Goal: Transaction & Acquisition: Purchase product/service

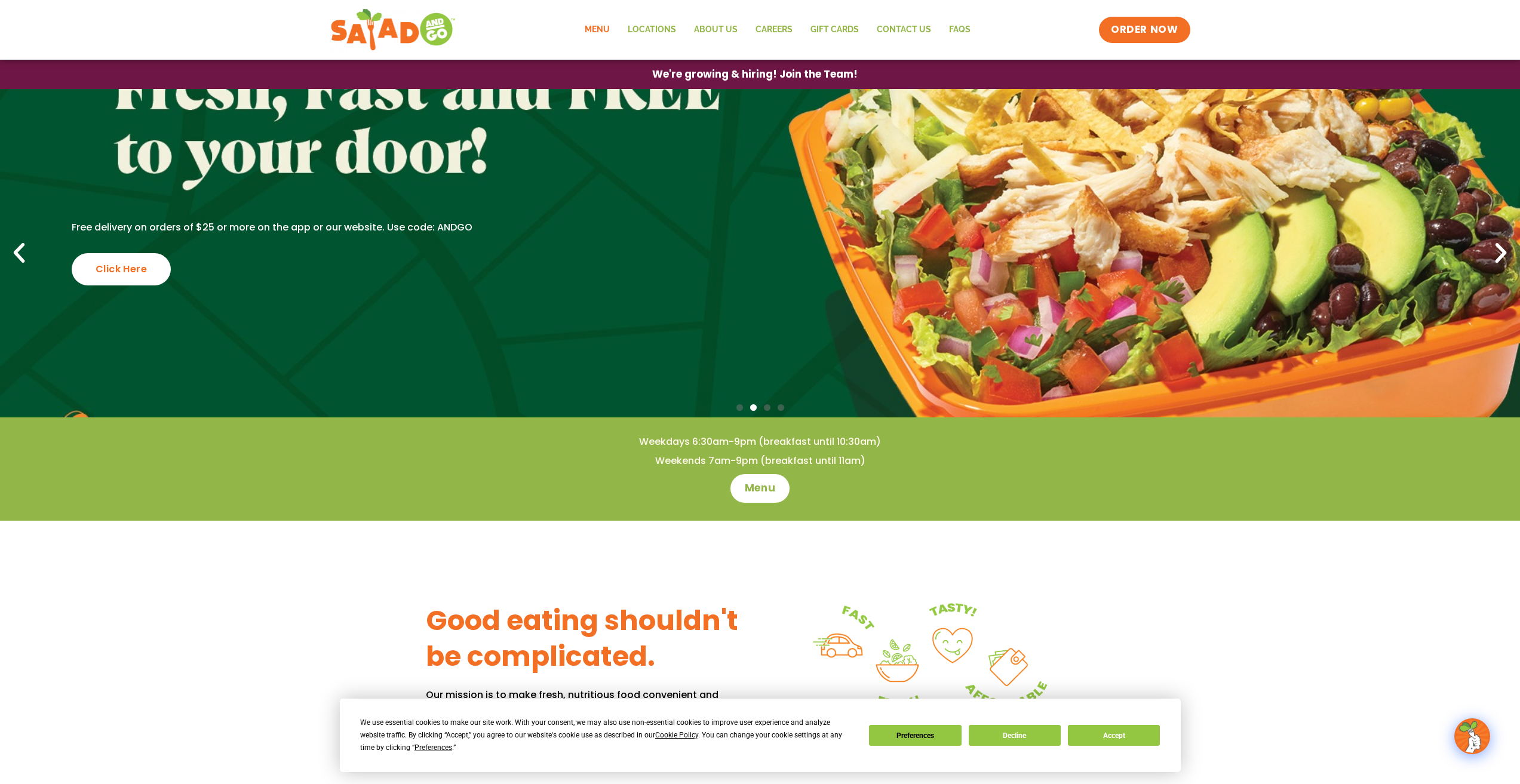
click at [605, 34] on link "Menu" at bounding box center [597, 30] width 43 height 27
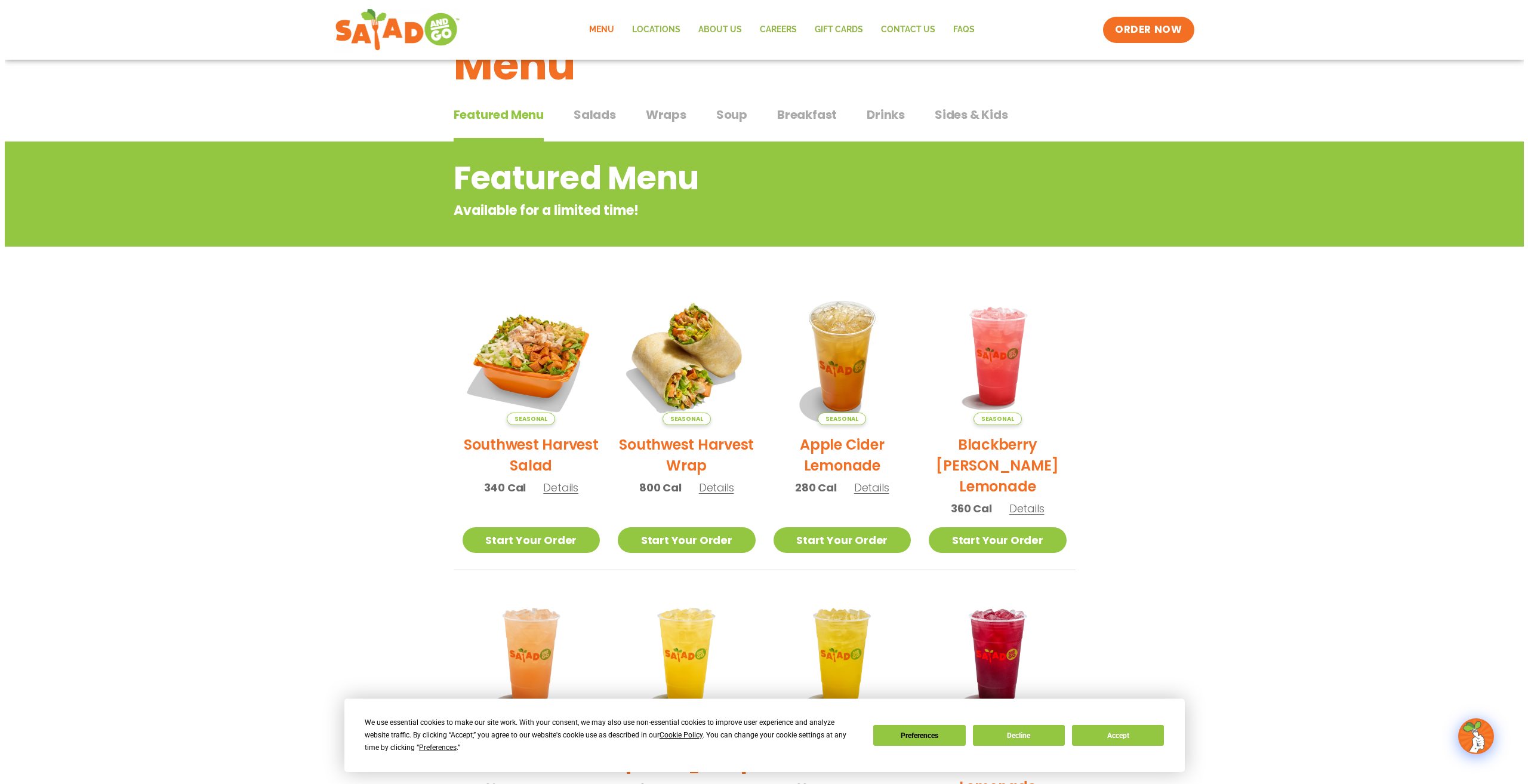
scroll to position [119, 0]
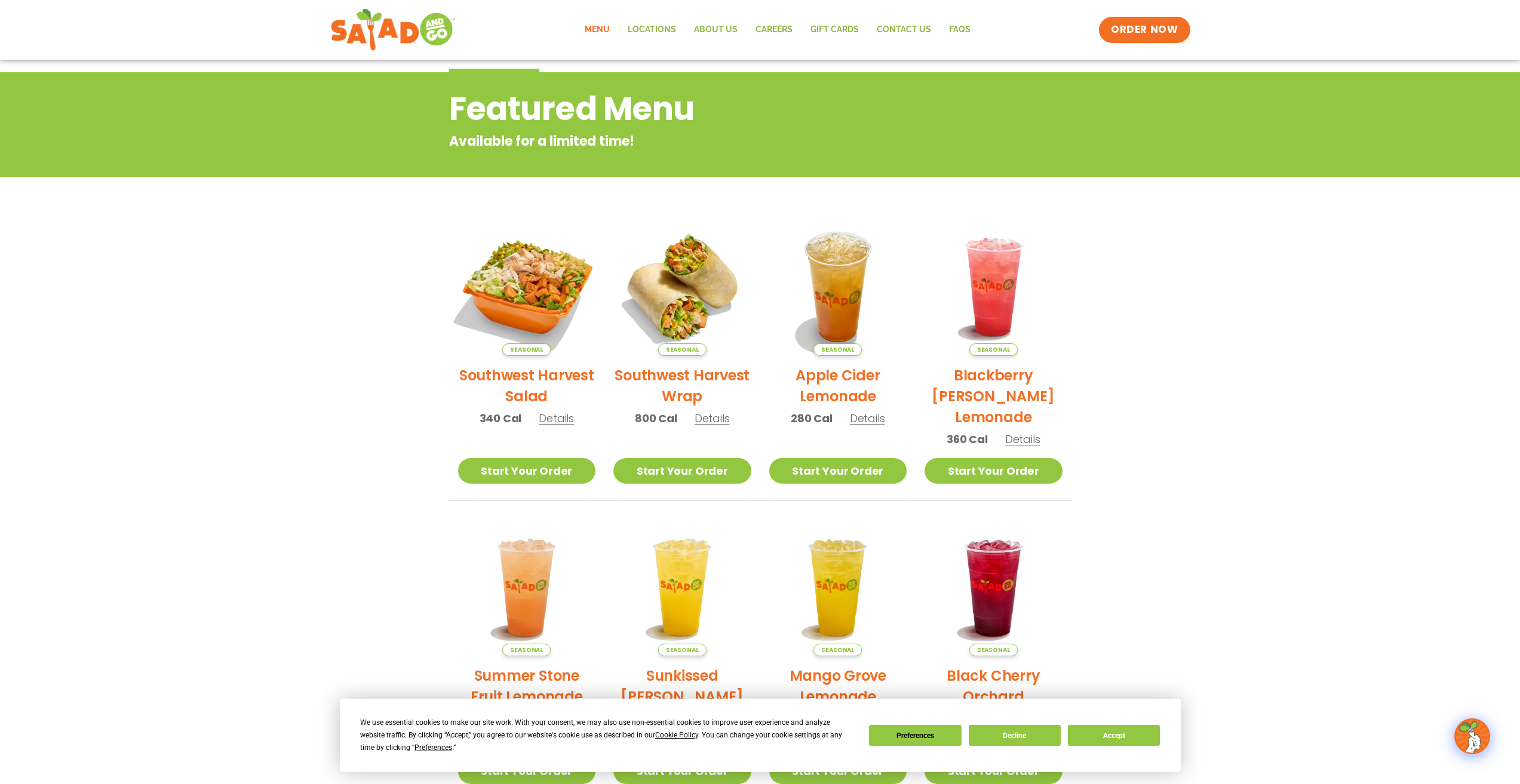
click at [533, 292] on img at bounding box center [526, 287] width 162 height 162
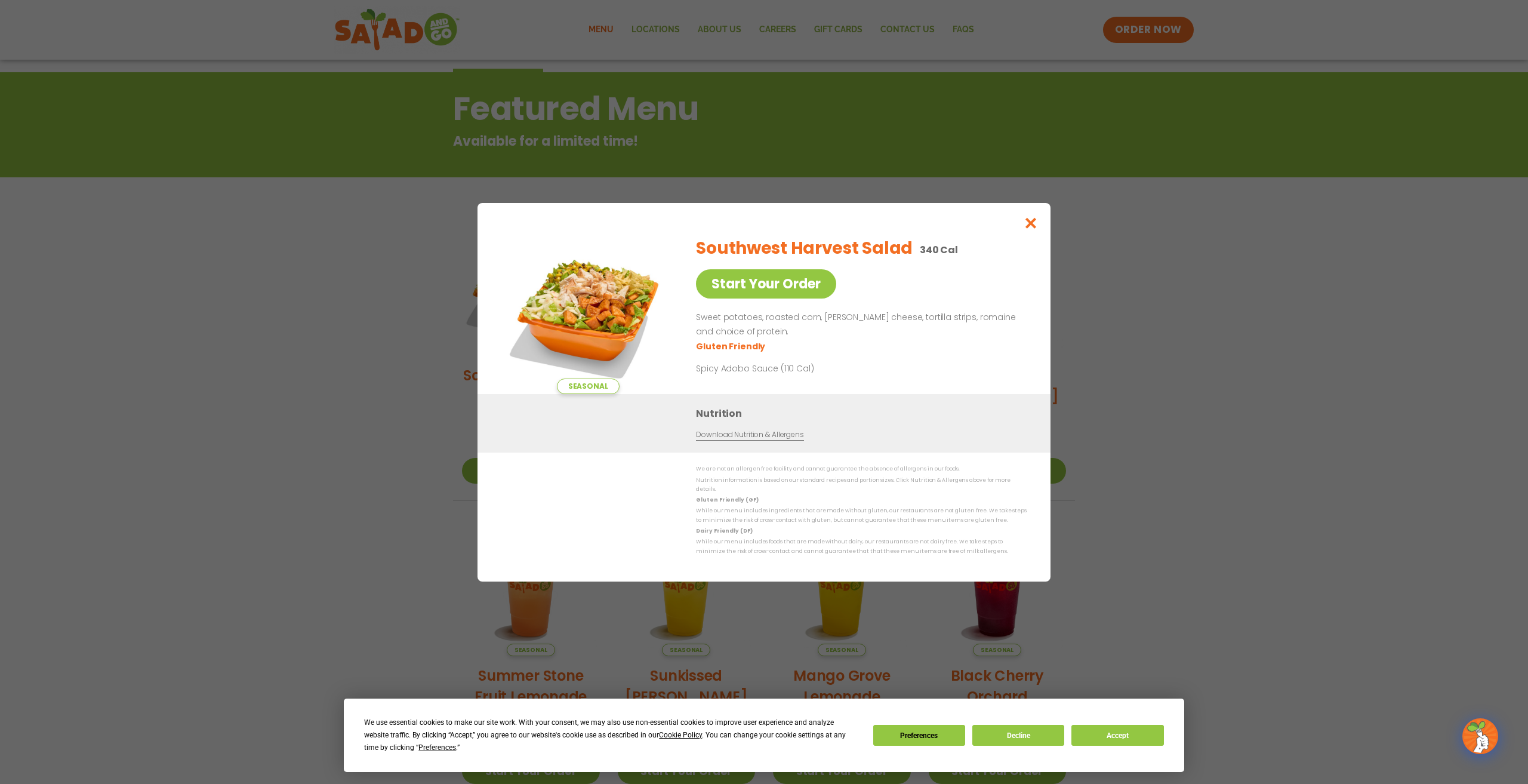
click at [268, 287] on div "Seasonal Start Your Order Southwest Harvest Salad 340 Cal Start Your Order Swee…" at bounding box center [764, 392] width 1528 height 784
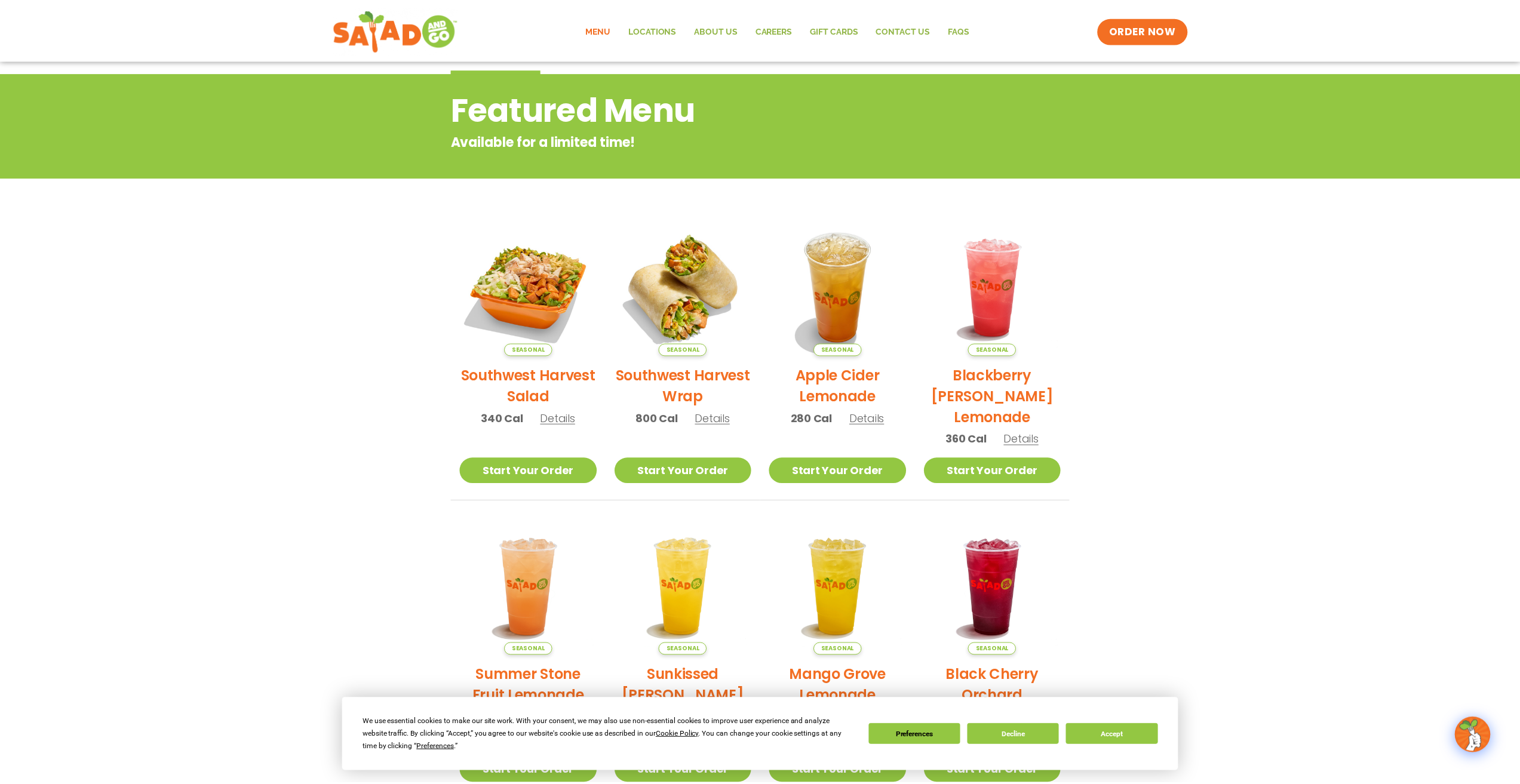
scroll to position [136, 0]
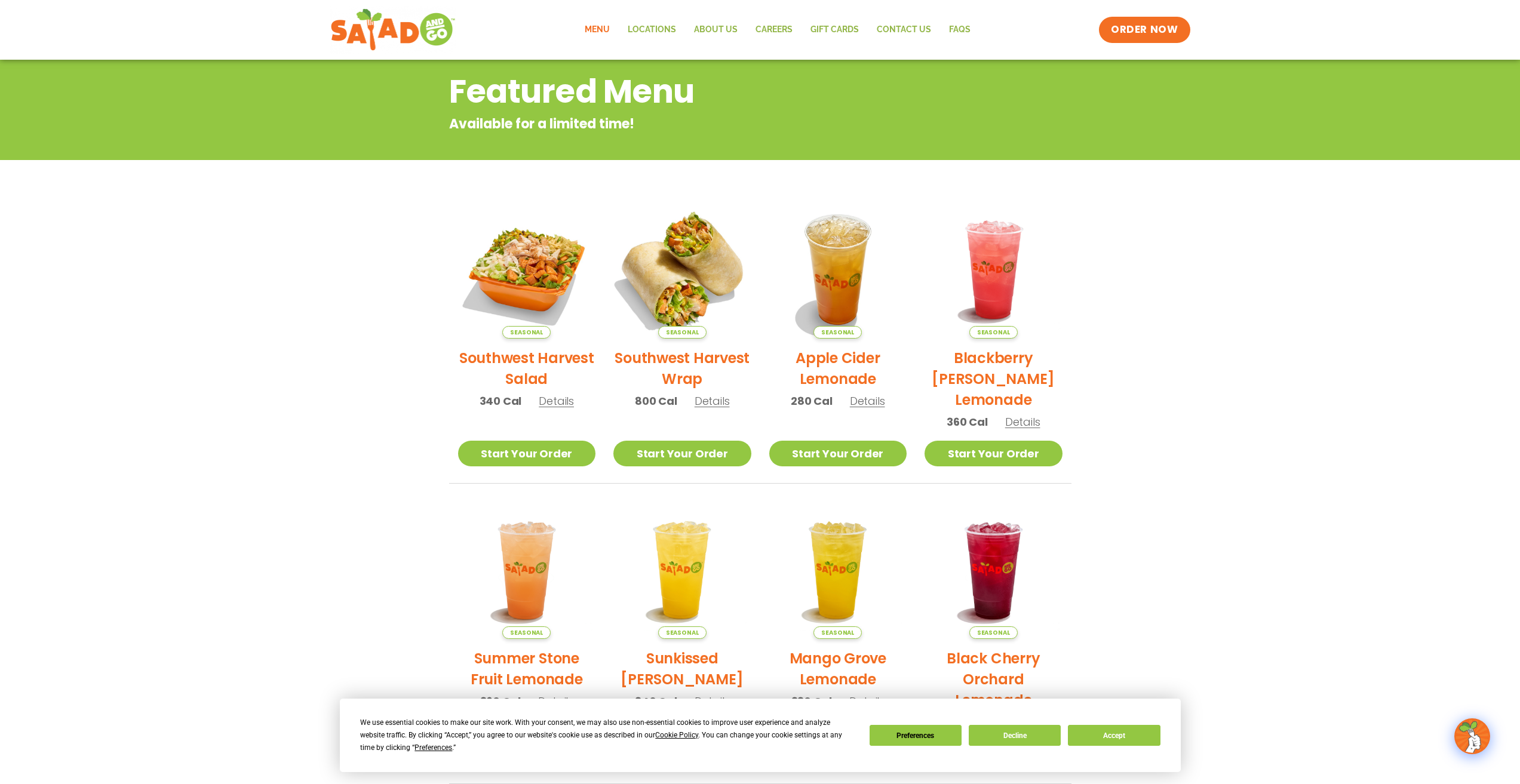
click at [667, 300] on img at bounding box center [682, 270] width 162 height 162
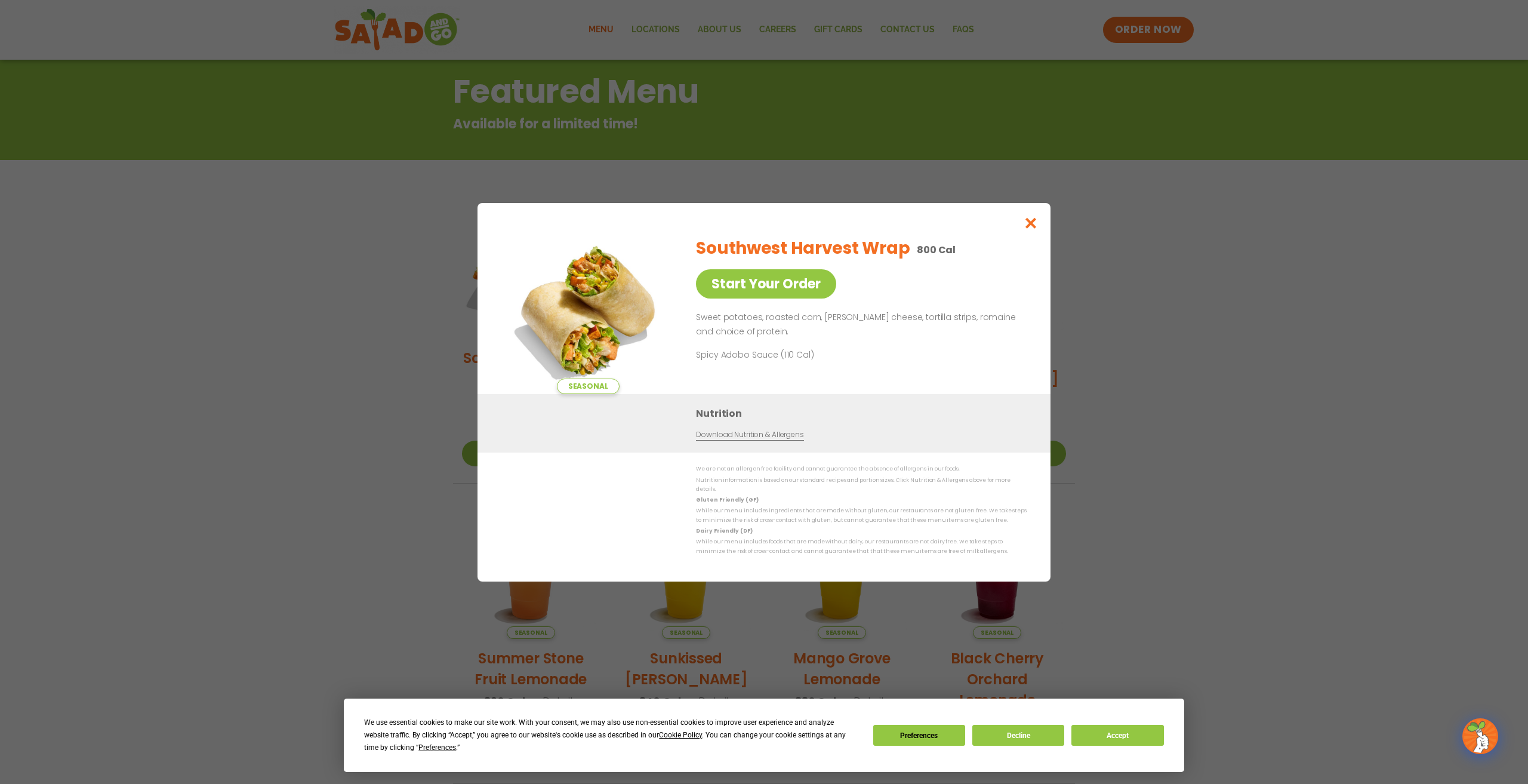
click at [328, 372] on div "Seasonal Start Your Order Southwest Harvest Wrap 800 Cal Start Your Order Sweet…" at bounding box center [764, 392] width 1528 height 784
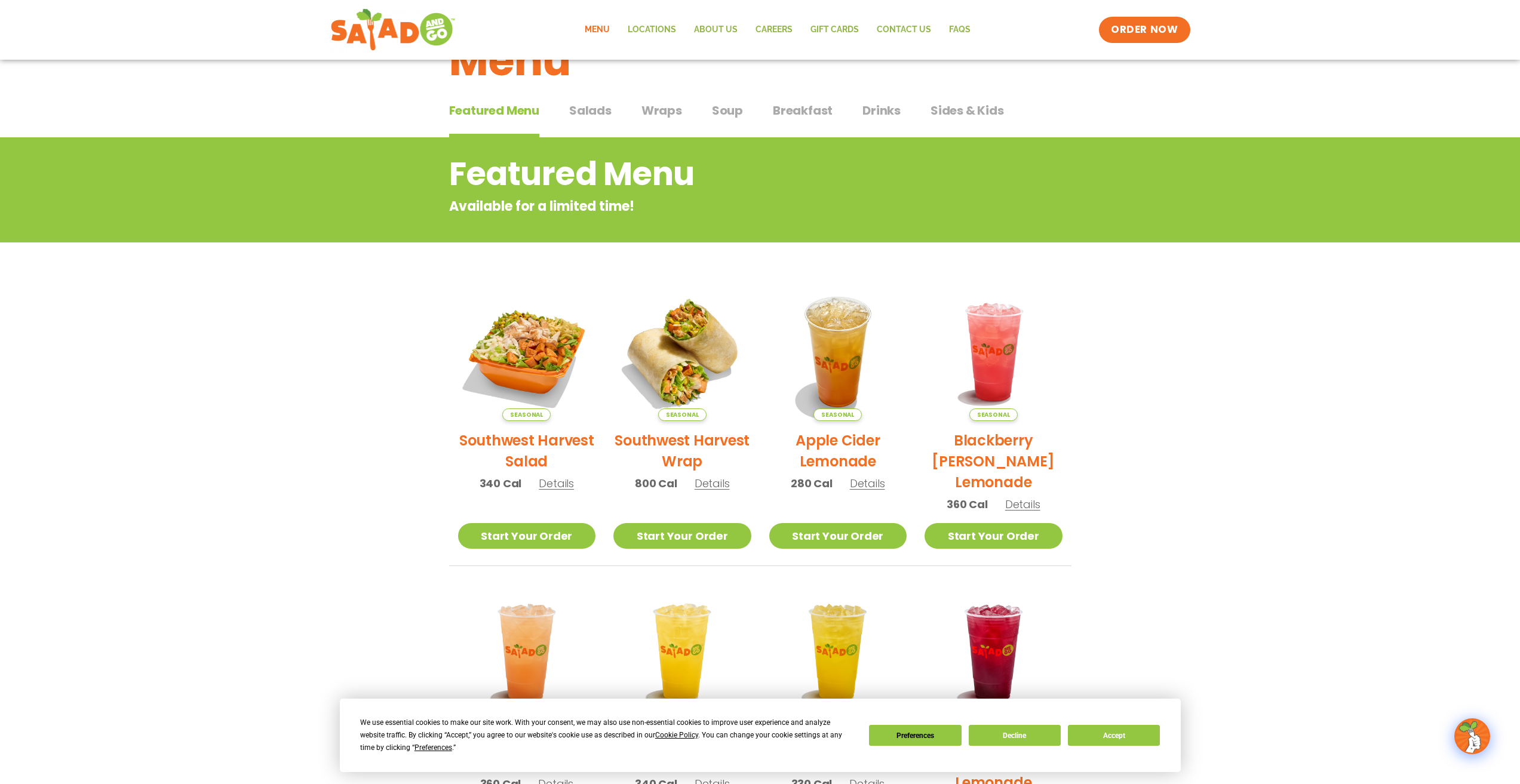
scroll to position [0, 0]
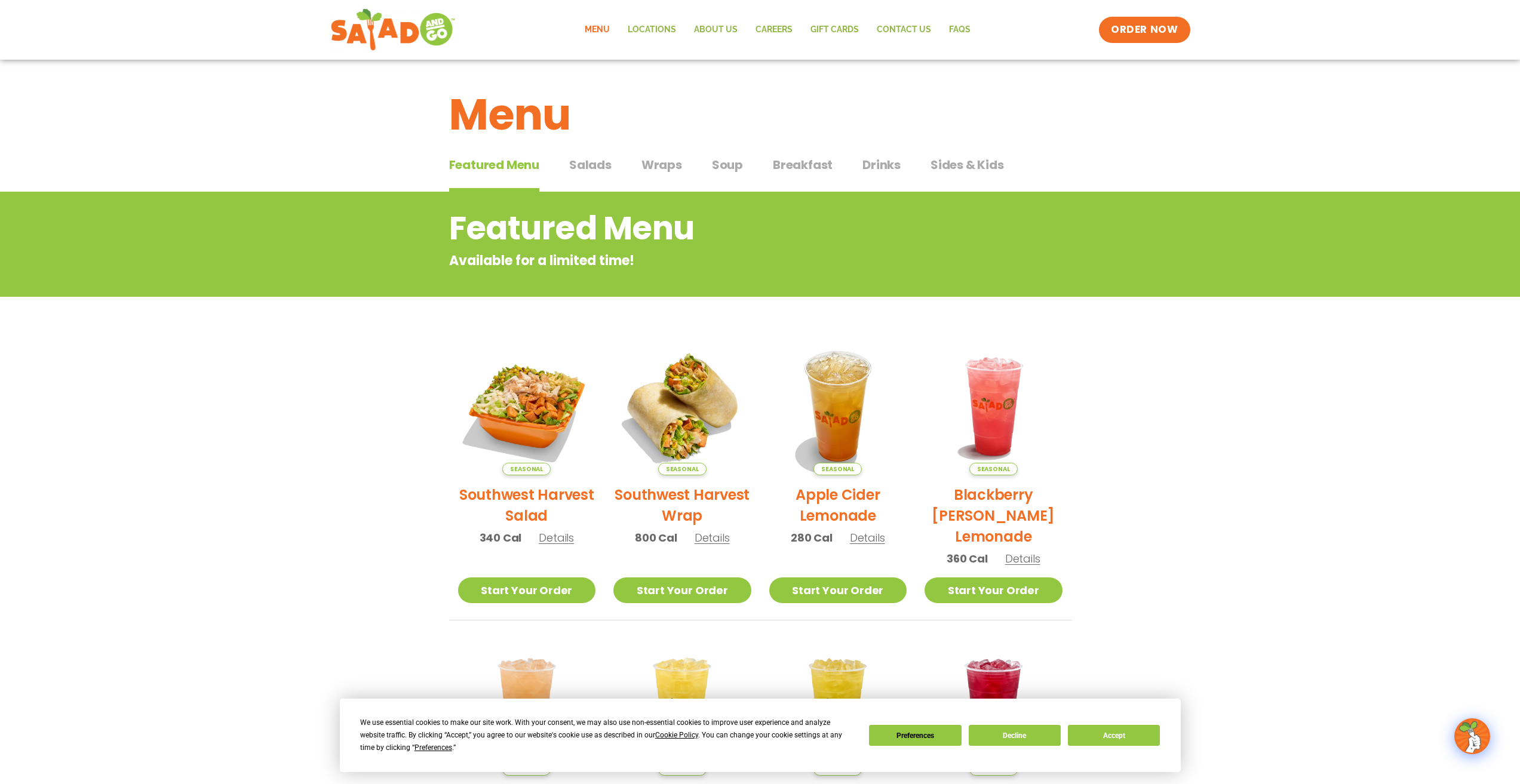
click at [588, 160] on span "Salads" at bounding box center [591, 165] width 42 height 18
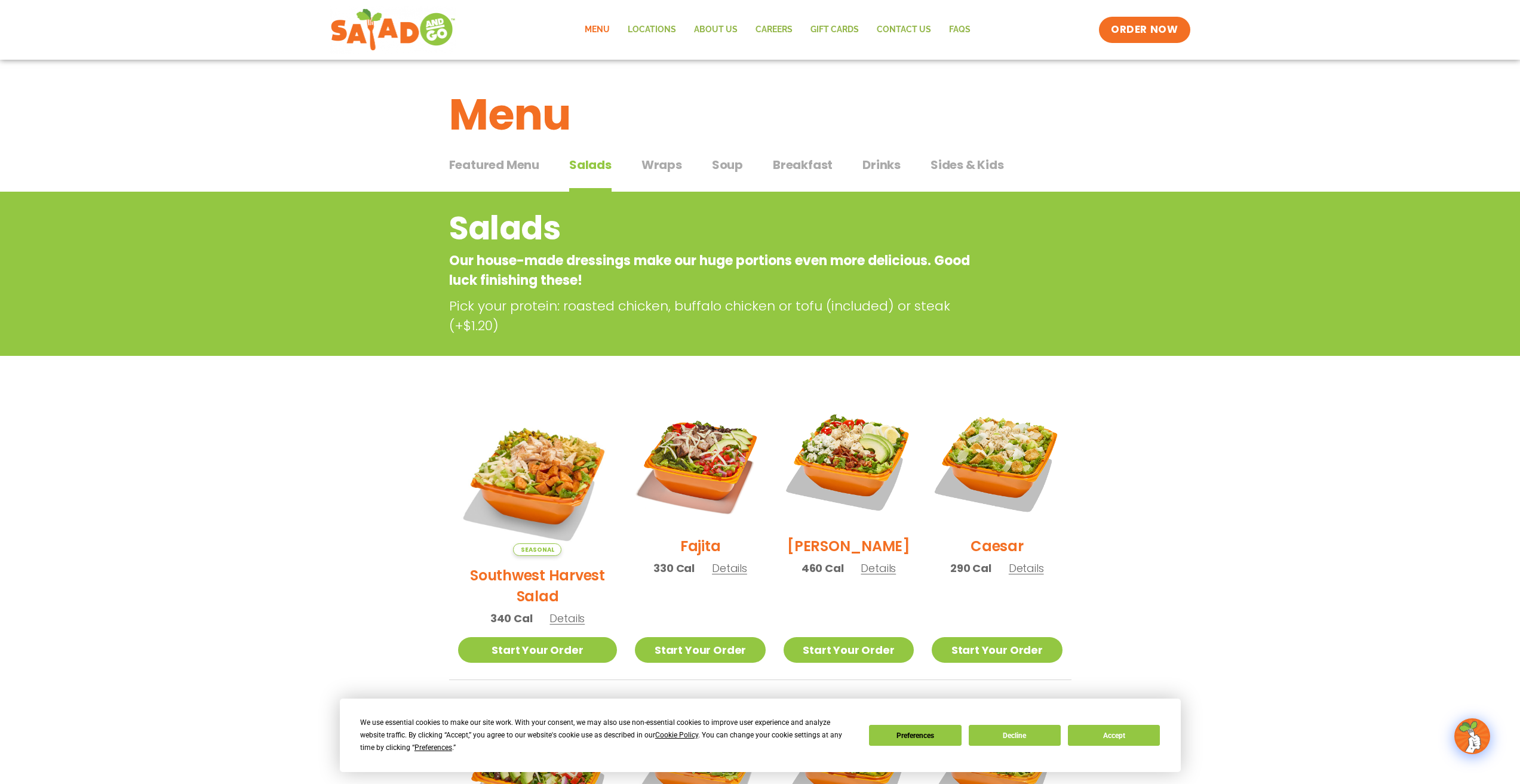
click at [684, 162] on div "Featured Menu Featured Menu Salads Salads Wraps Wraps Soup Soup Breakfast Break…" at bounding box center [761, 172] width 623 height 41
click at [678, 162] on span "Wraps" at bounding box center [662, 165] width 41 height 18
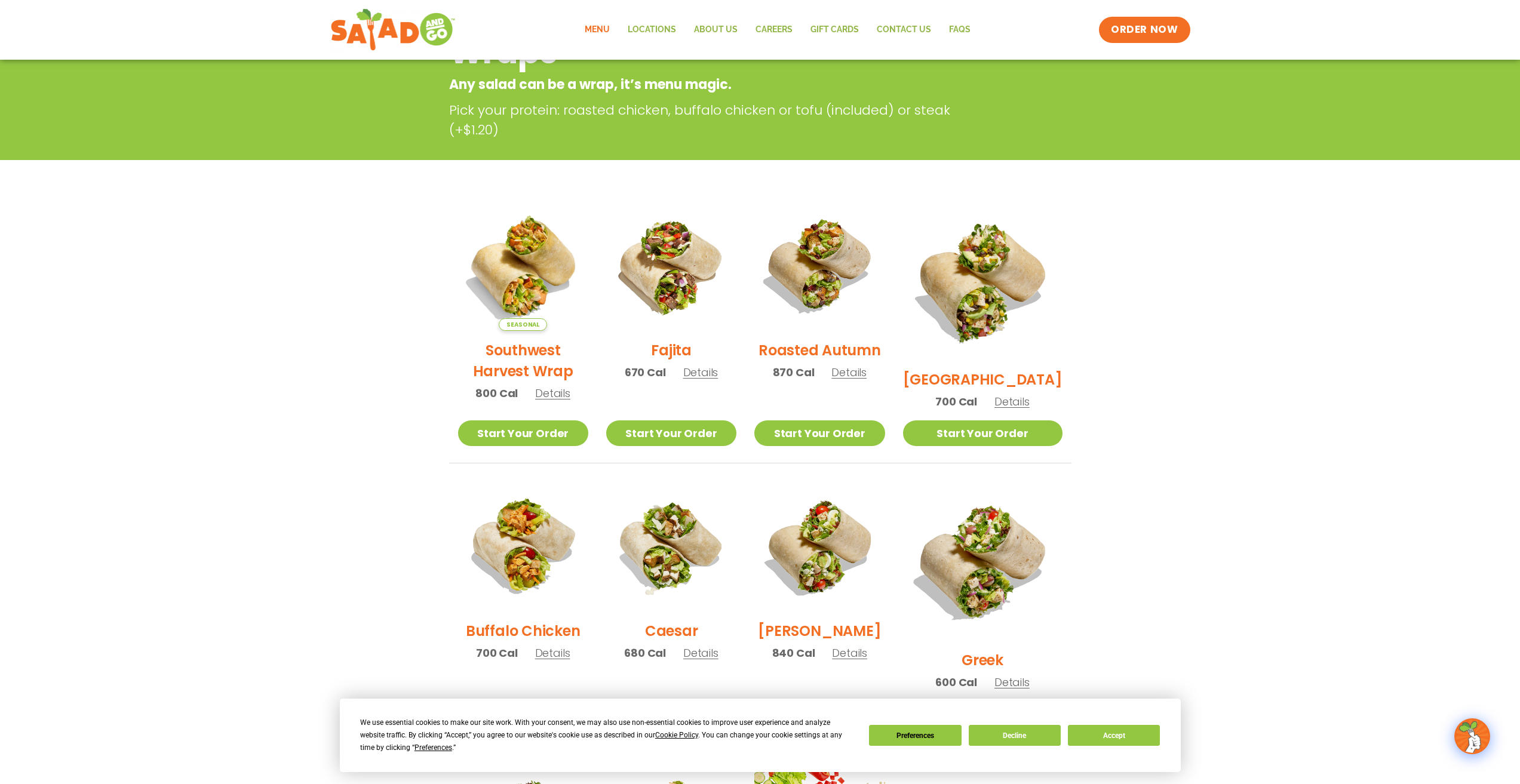
scroll to position [358, 0]
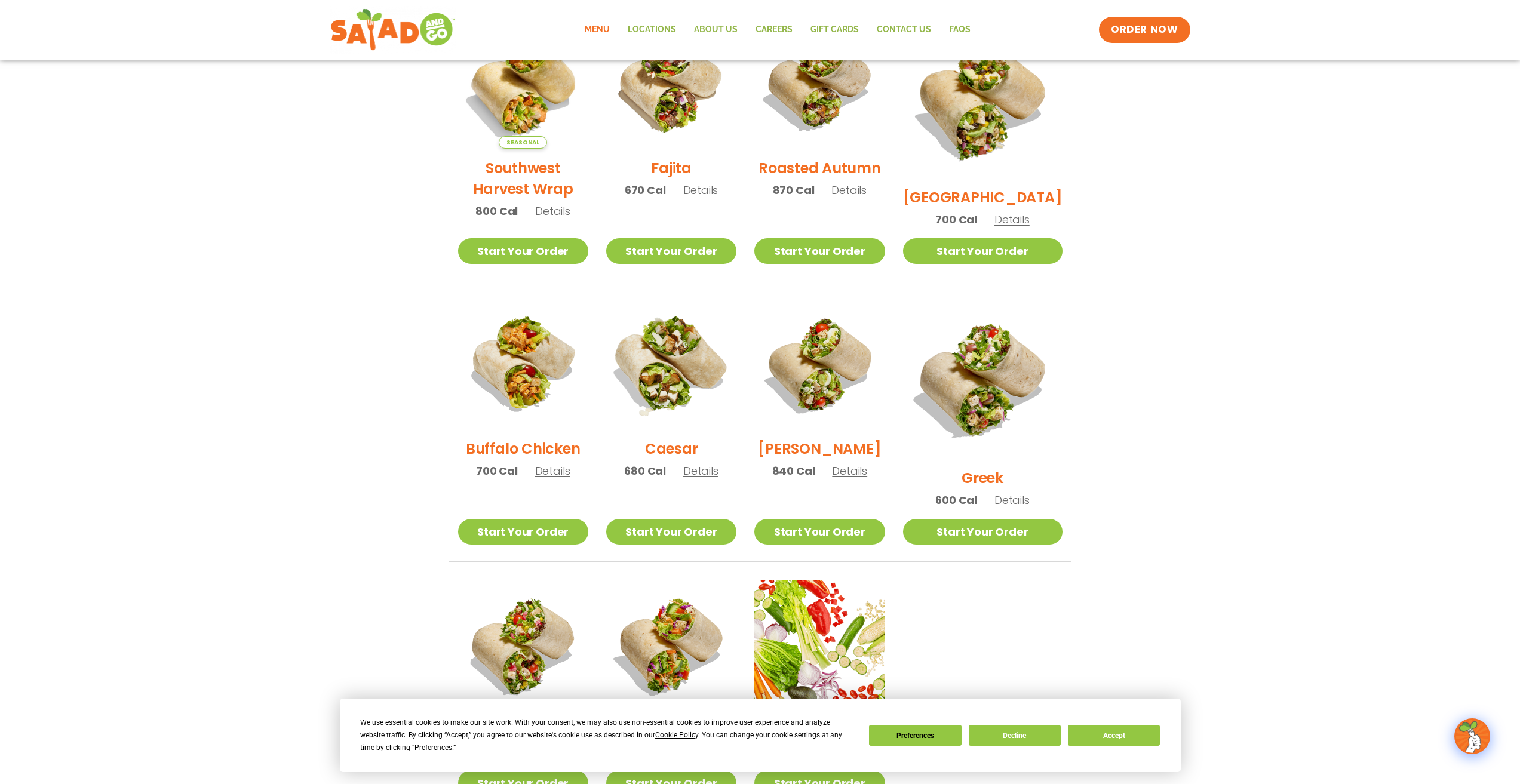
click at [678, 383] on img at bounding box center [671, 364] width 153 height 153
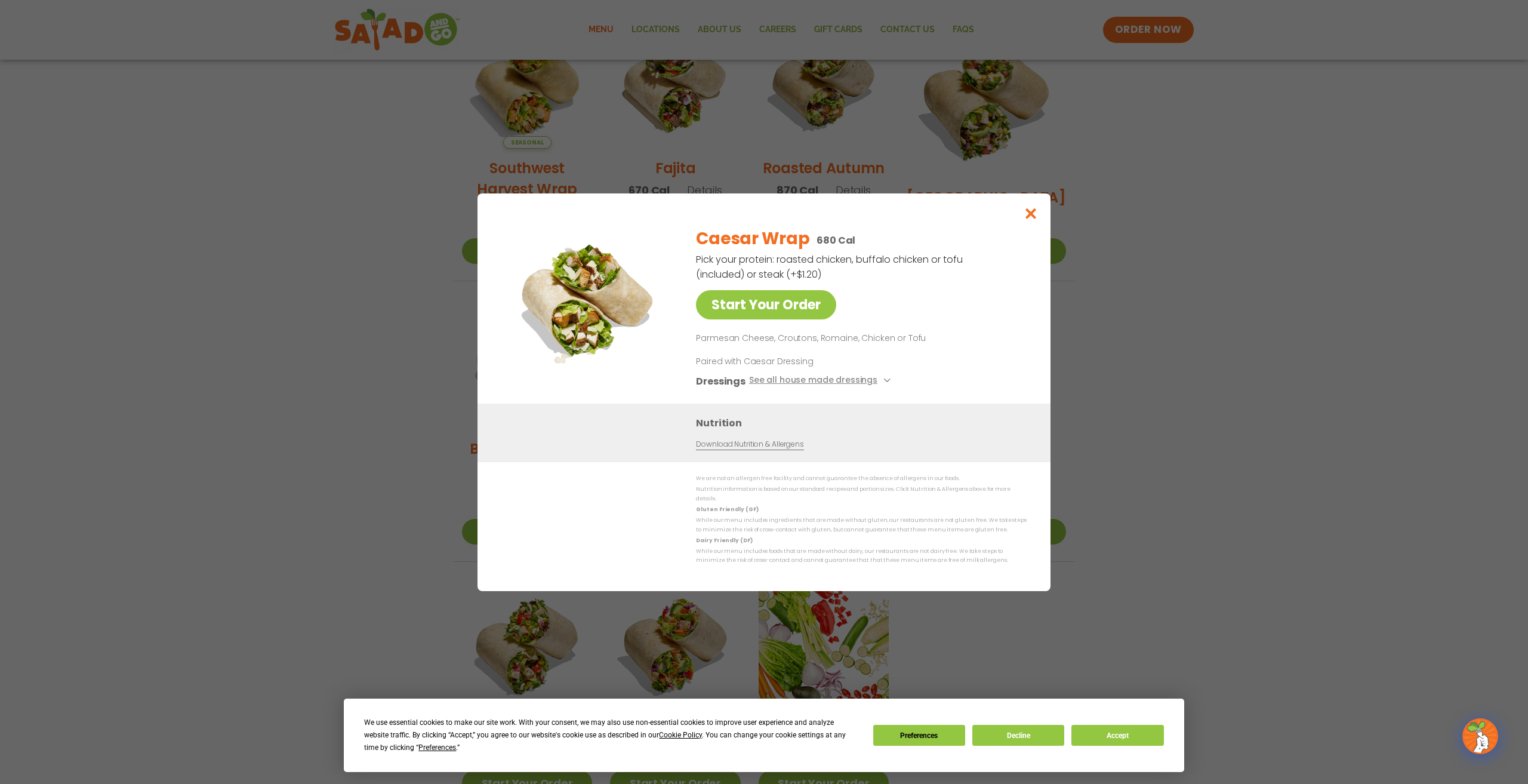
click at [445, 342] on div "Start Your Order Caesar Wrap 680 Cal Pick your protein: roasted chicken, buffal…" at bounding box center [764, 392] width 1528 height 784
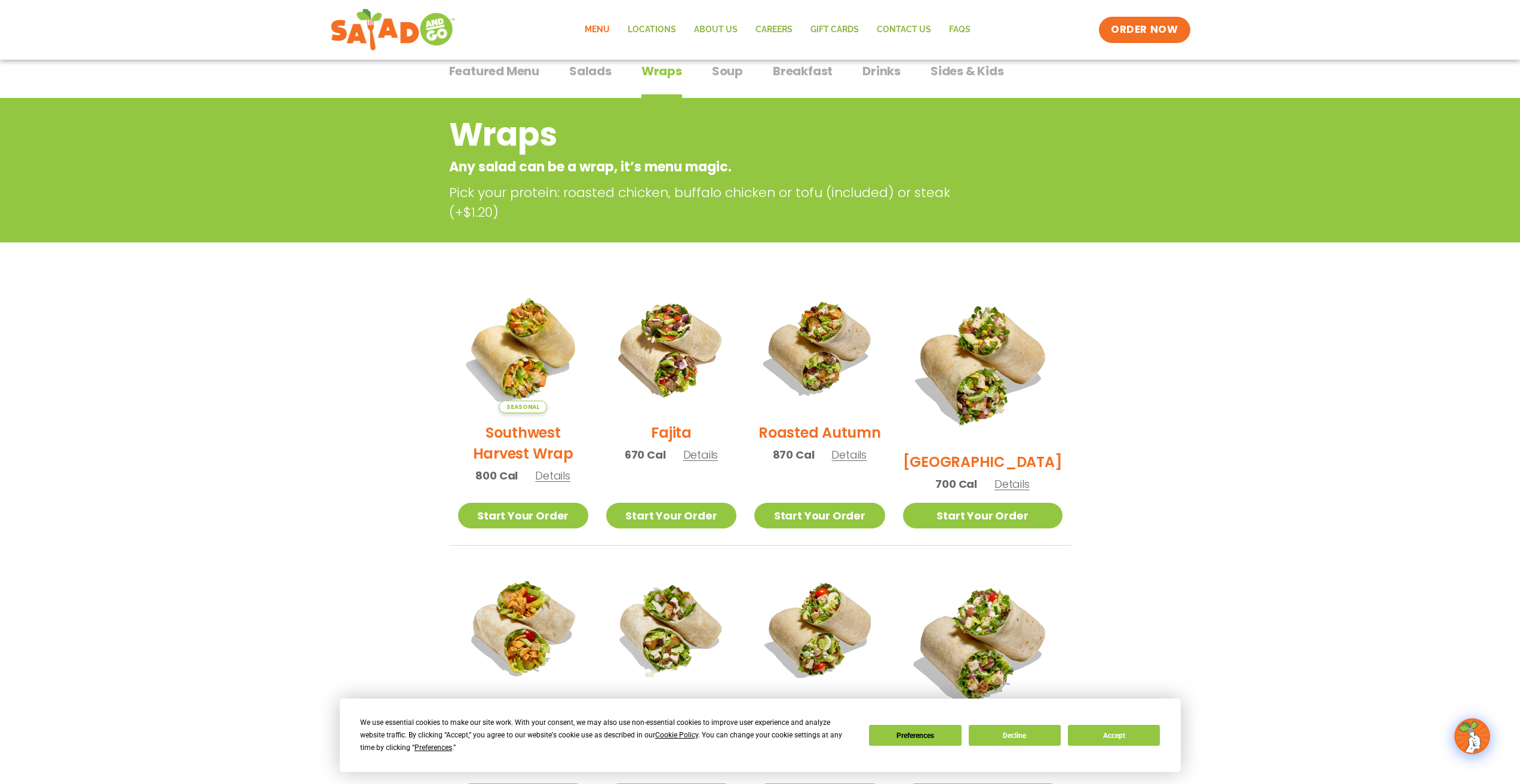
scroll to position [119, 0]
